Goal: Transaction & Acquisition: Purchase product/service

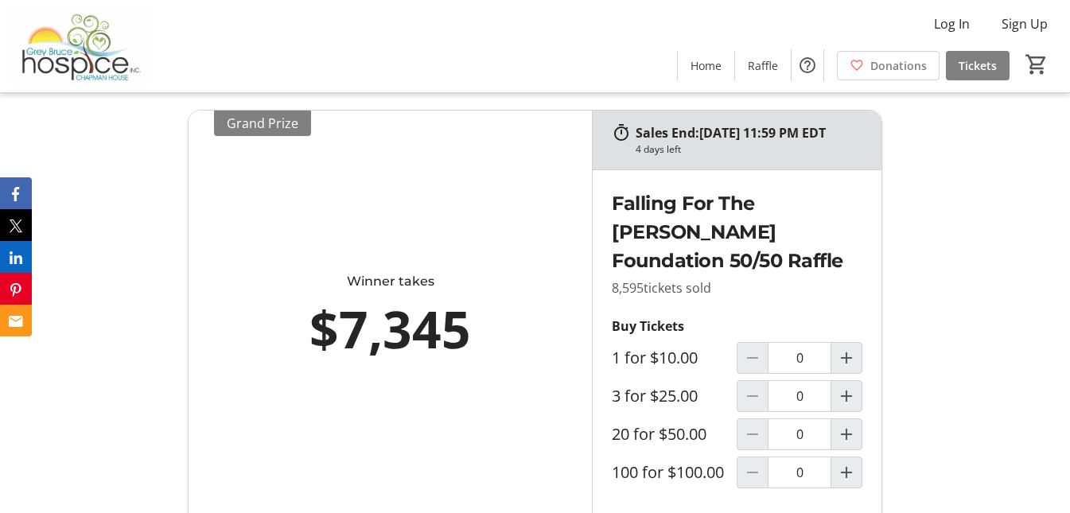
scroll to position [478, 0]
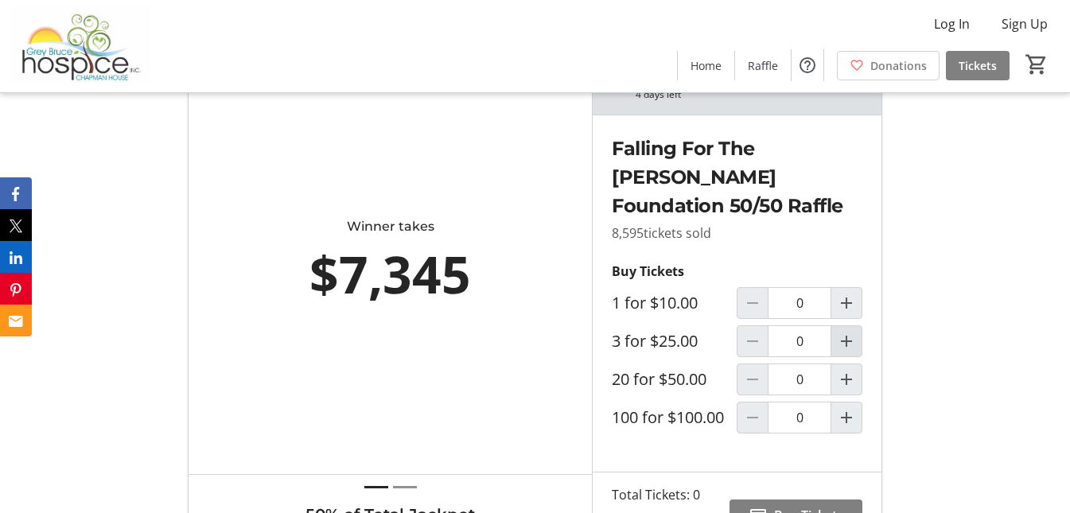
click at [854, 351] on mat-icon "Increment by one" at bounding box center [846, 341] width 19 height 19
type input "1"
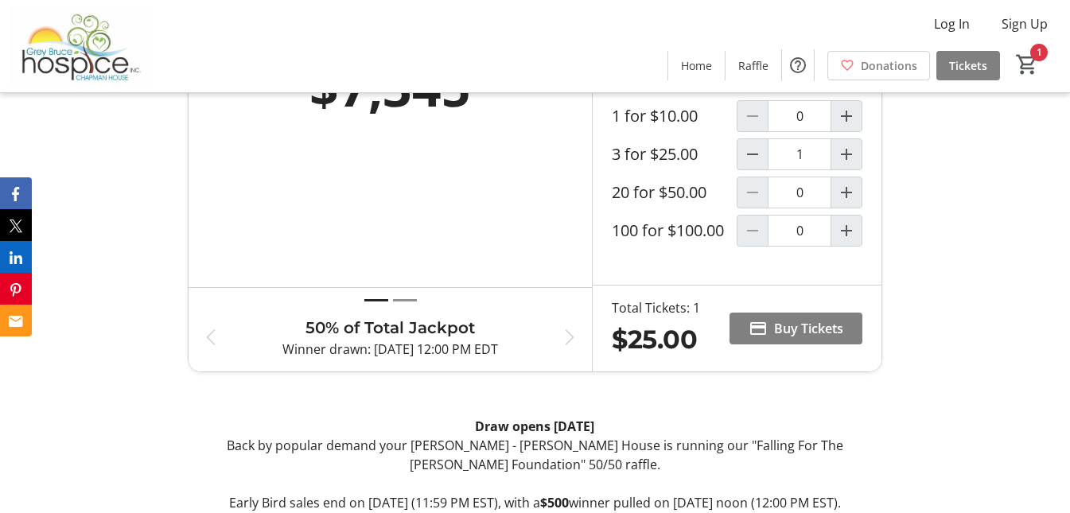
scroll to position [716, 0]
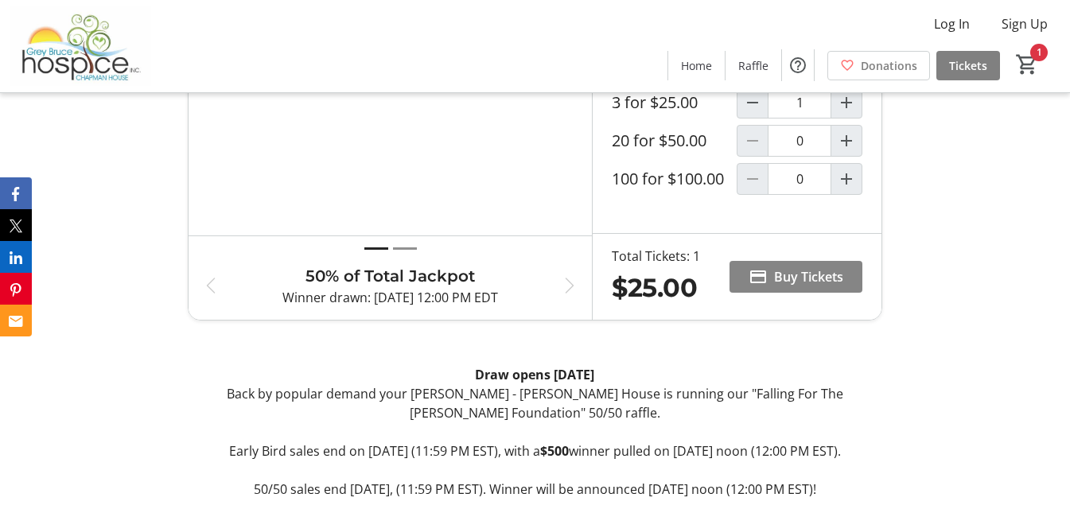
click at [828, 287] on span "Buy Tickets" at bounding box center [808, 276] width 69 height 19
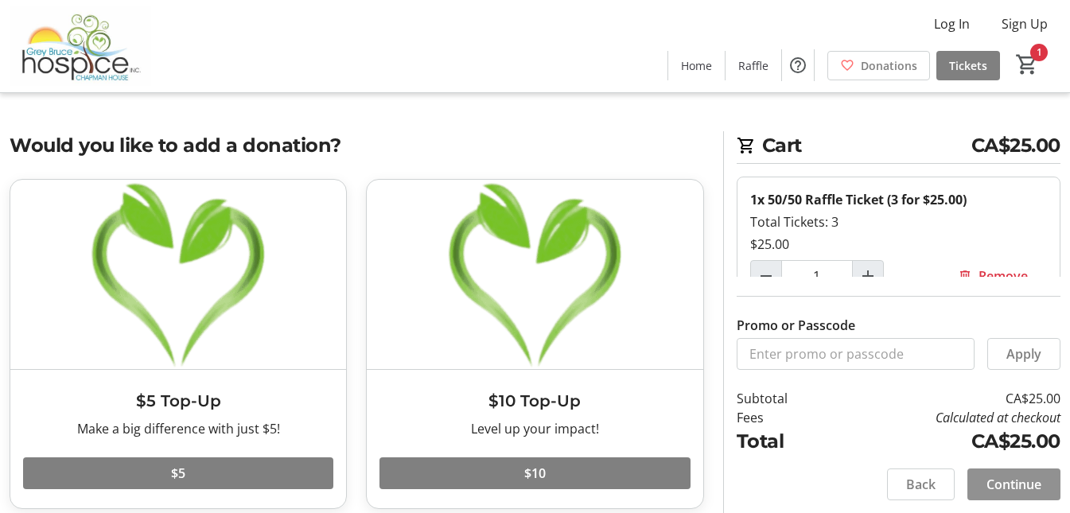
click at [1026, 478] on span "Continue" at bounding box center [1014, 484] width 55 height 19
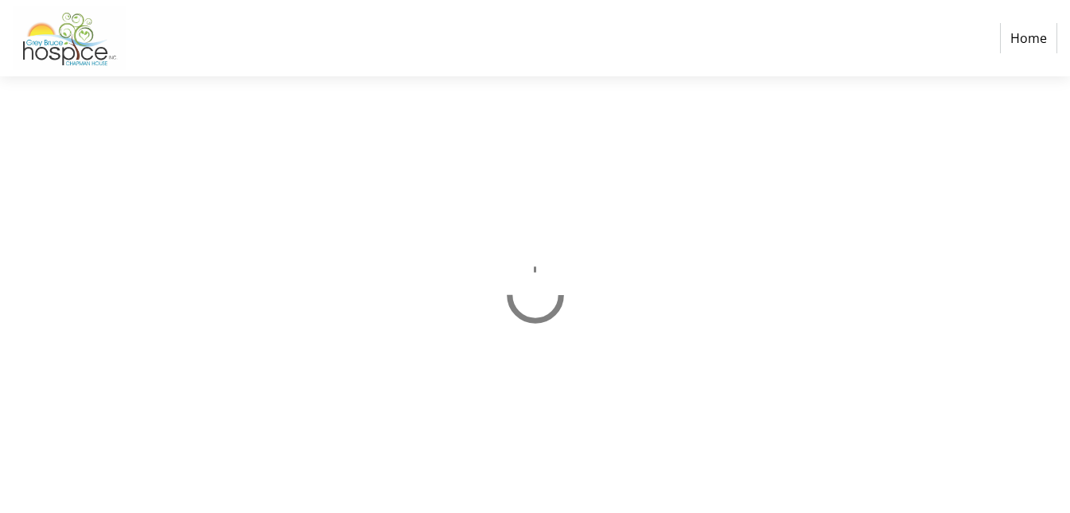
select select "CA"
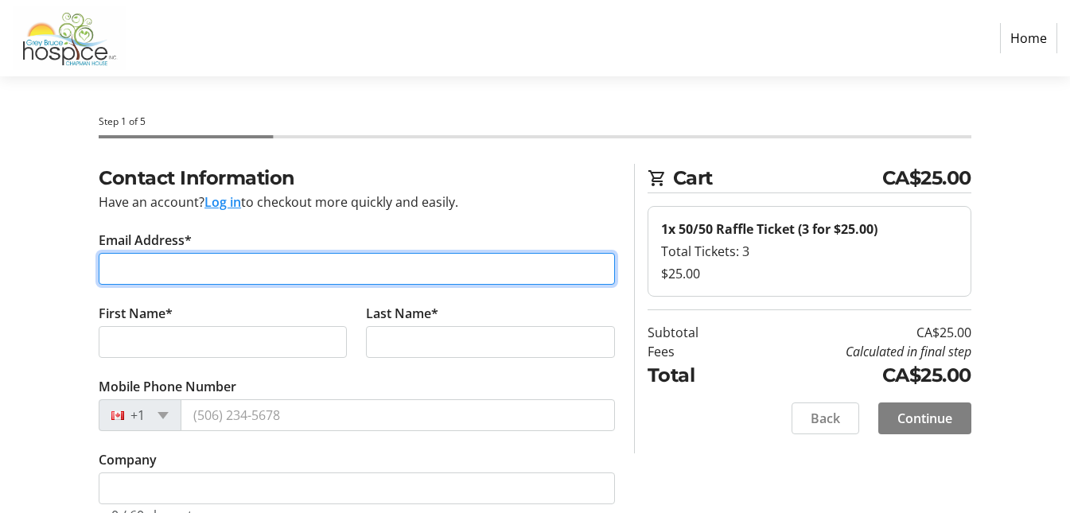
click at [493, 255] on input "Email Address*" at bounding box center [357, 269] width 517 height 32
type input "[PERSON_NAME][EMAIL_ADDRESS][DOMAIN_NAME]"
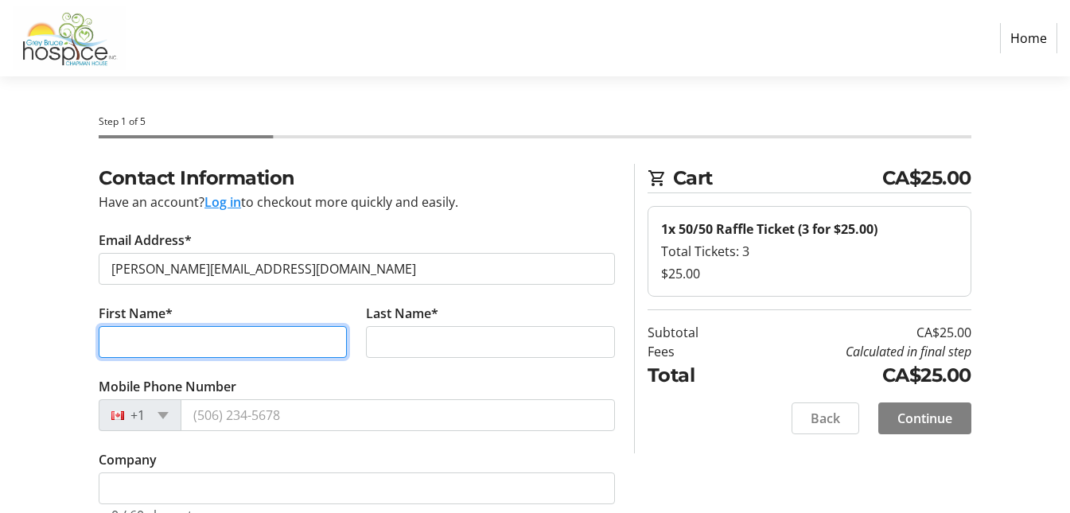
type input "[PERSON_NAME]"
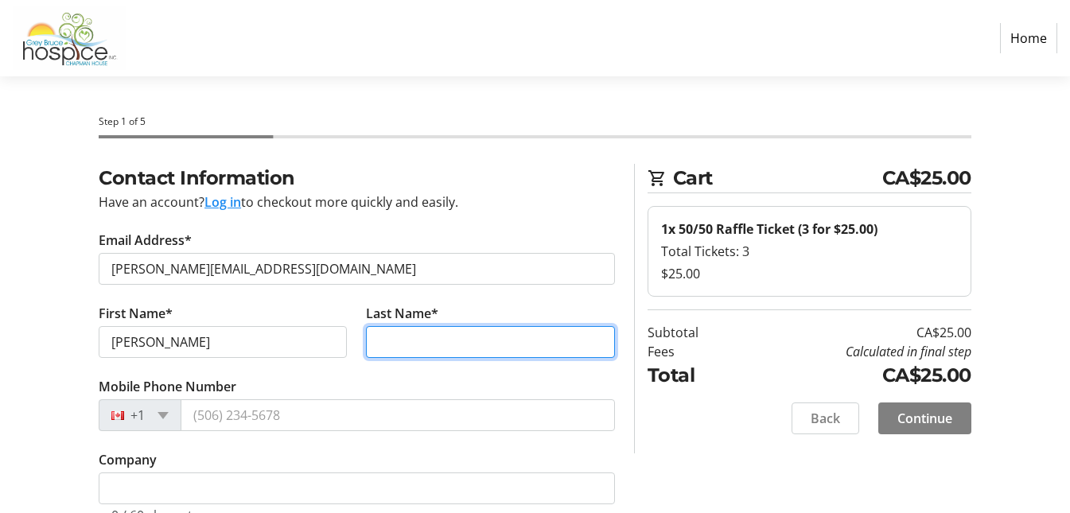
type input "[PERSON_NAME]"
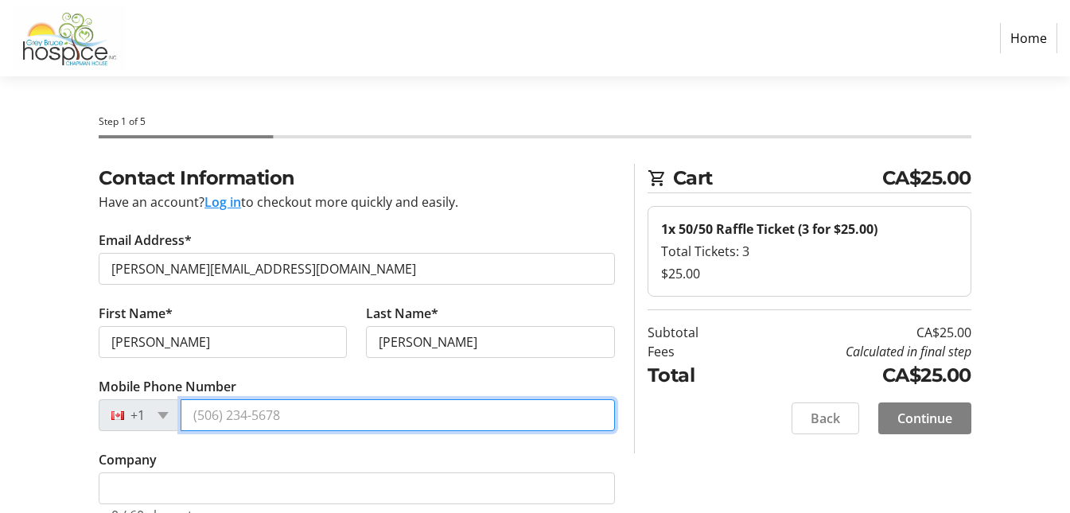
type input "[PHONE_NUMBER]"
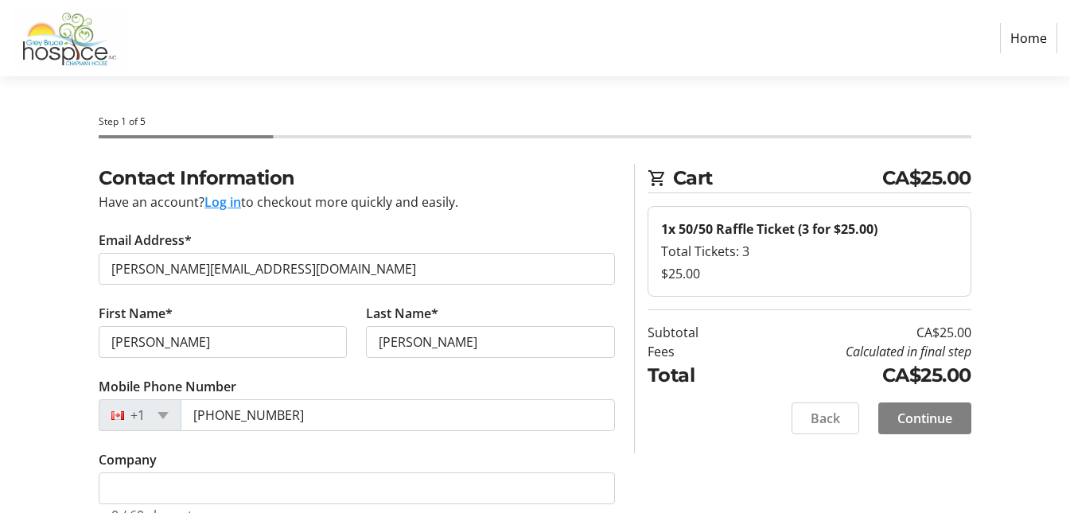
type input "[STREET_ADDRESS]"
type input "Box 269"
type input "[PERSON_NAME]"
select select "ON"
type input "N0G 1L0"
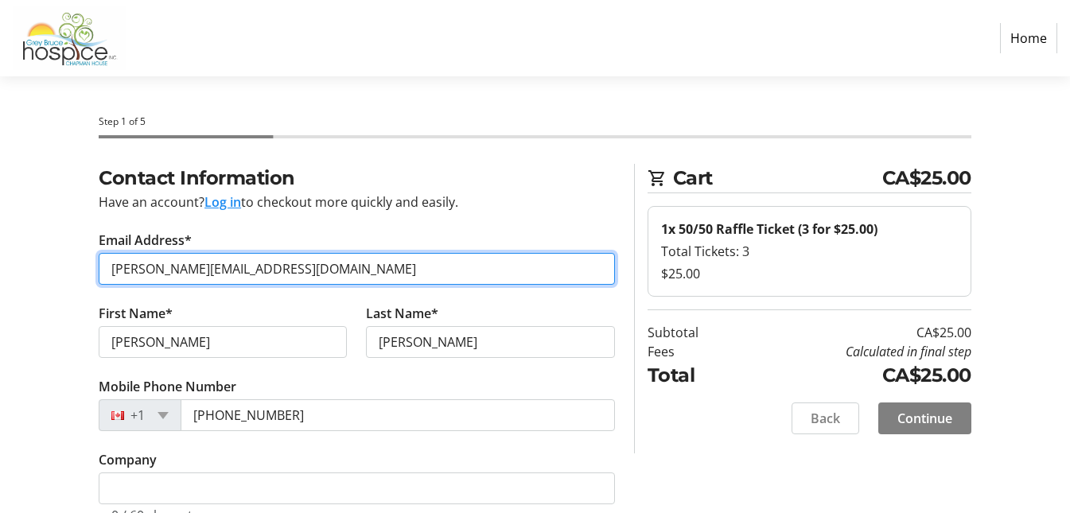
scroll to position [80, 0]
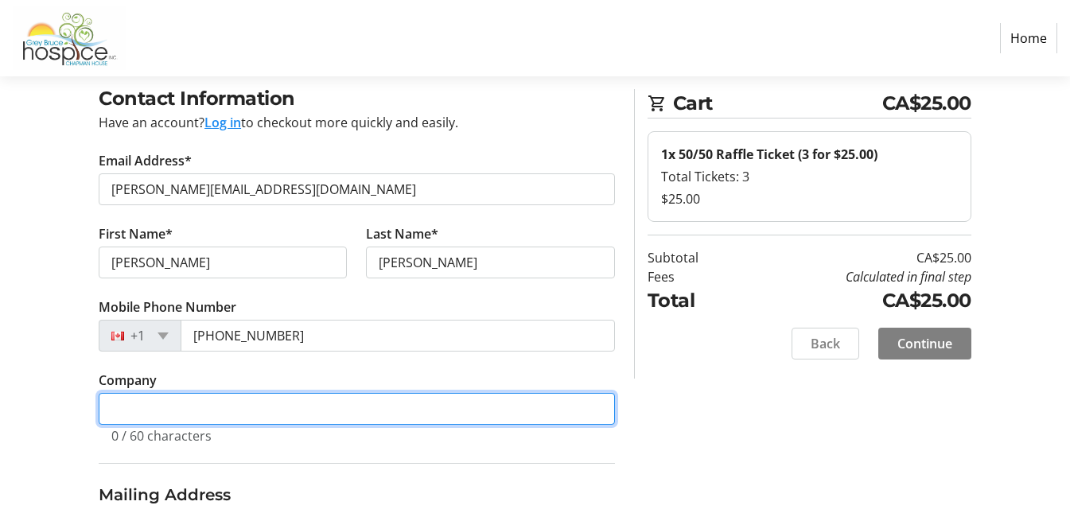
click at [560, 419] on input "Company" at bounding box center [357, 409] width 517 height 32
type input "J & H SALES AND SERVICE"
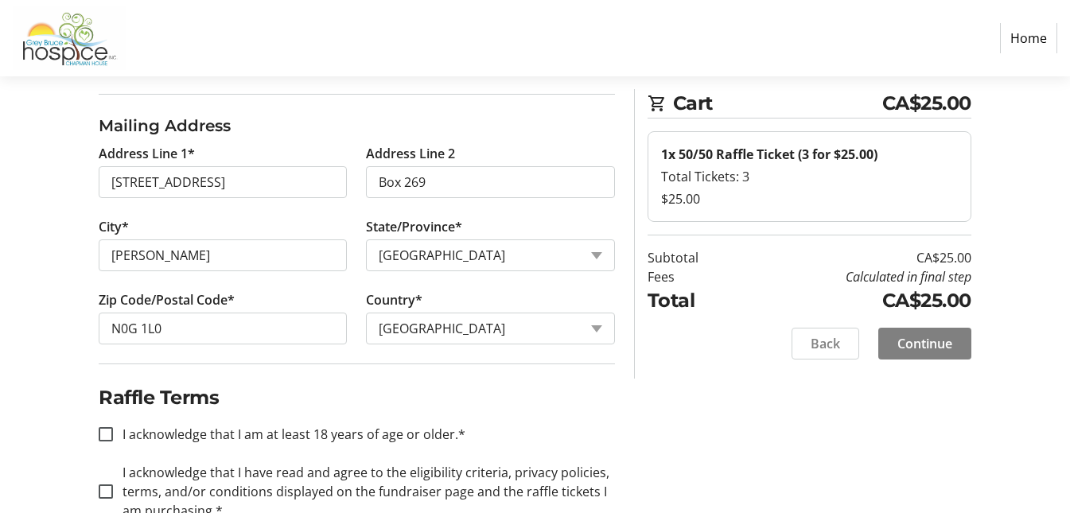
scroll to position [478, 0]
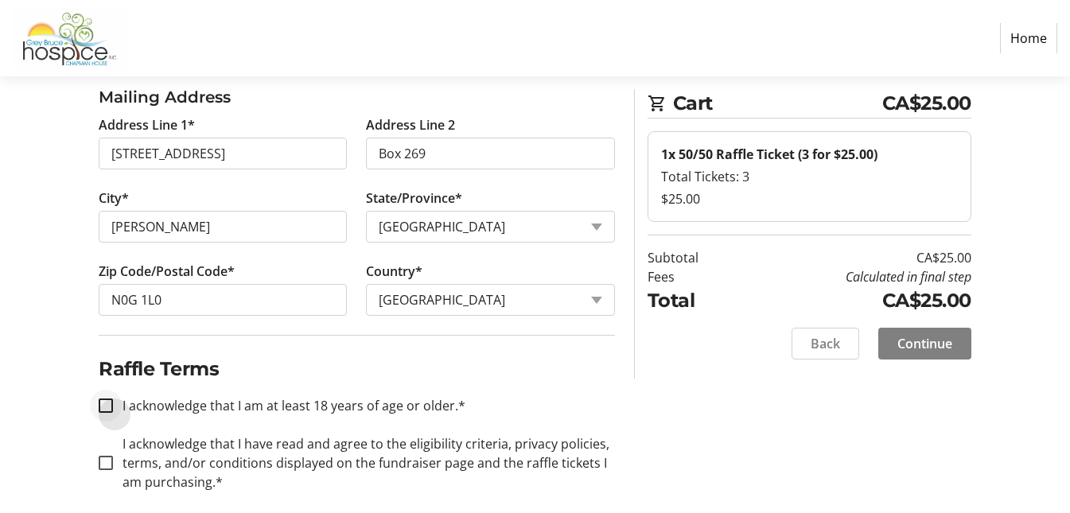
click at [93, 409] on div at bounding box center [106, 406] width 38 height 38
checkbox input "true"
click at [102, 463] on input "I acknowledge that I have read and agree to the eligibility criteria, privacy p…" at bounding box center [106, 463] width 14 height 14
checkbox input "true"
click at [922, 356] on span at bounding box center [925, 344] width 93 height 38
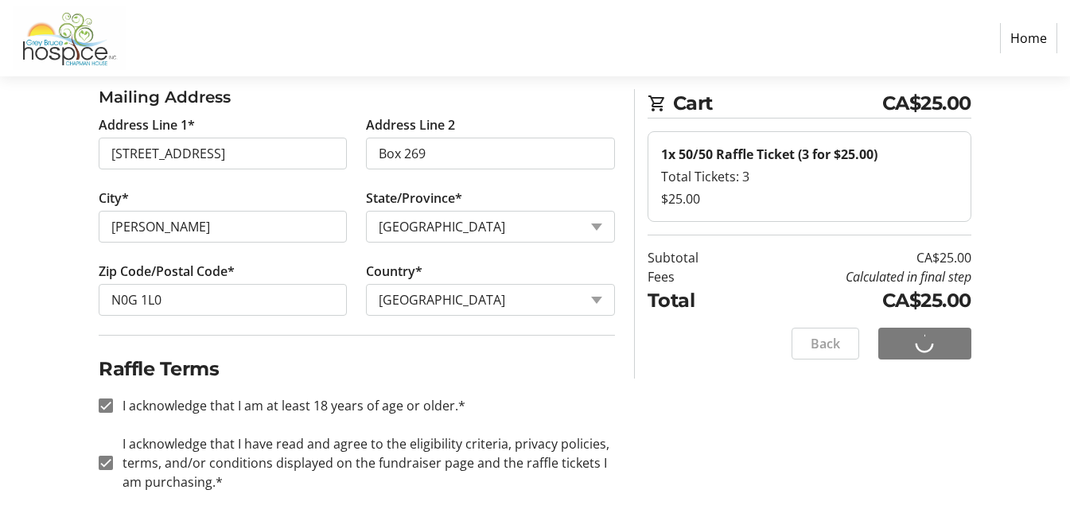
scroll to position [0, 0]
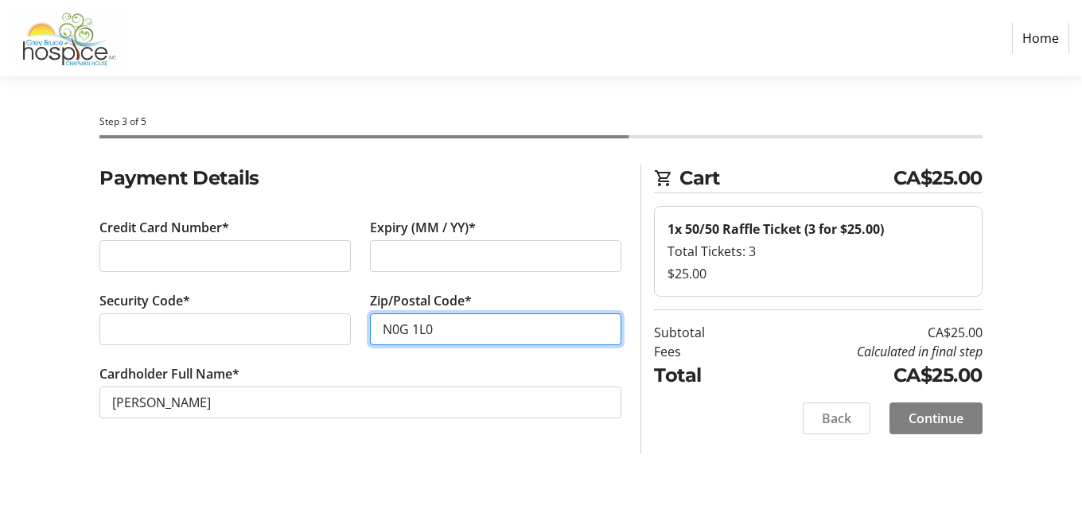
type input "N0G 1L0"
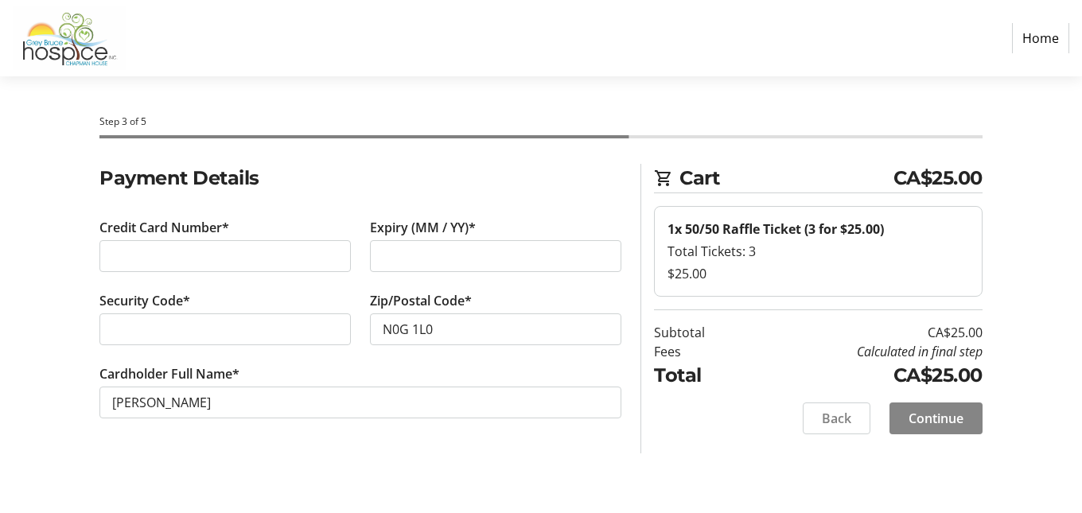
click at [959, 418] on span "Continue" at bounding box center [936, 418] width 55 height 19
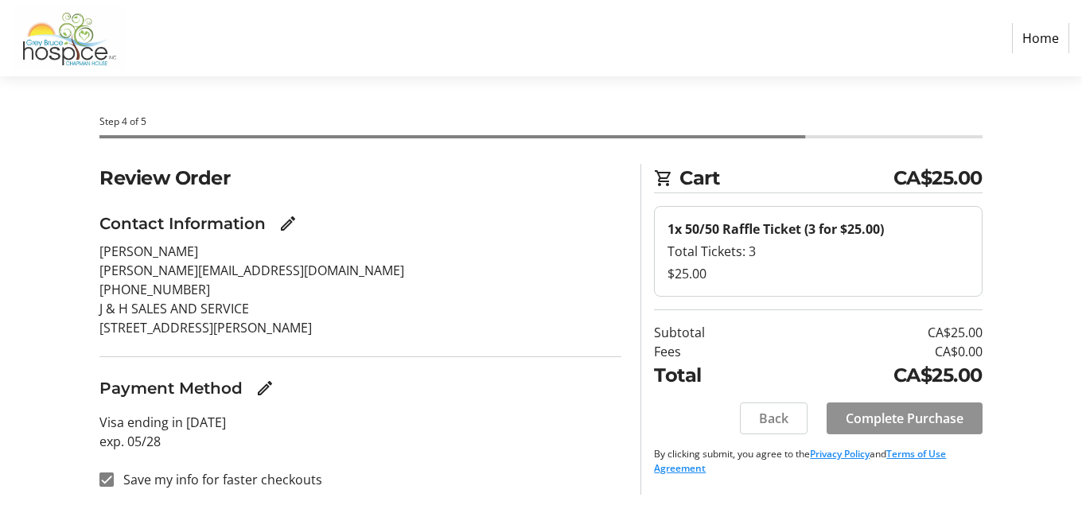
click at [920, 420] on span "Complete Purchase" at bounding box center [905, 418] width 118 height 19
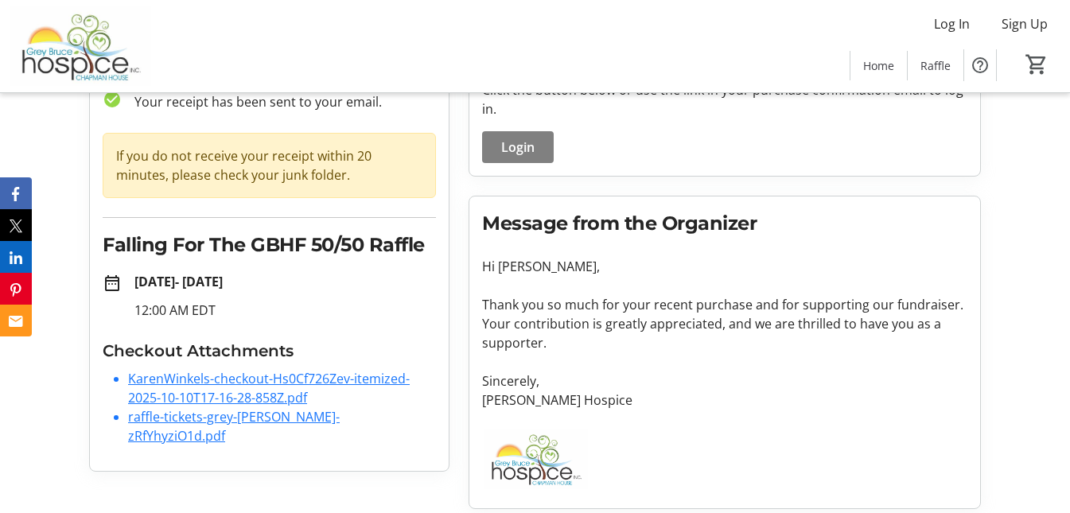
scroll to position [122, 0]
